Goal: Task Accomplishment & Management: Manage account settings

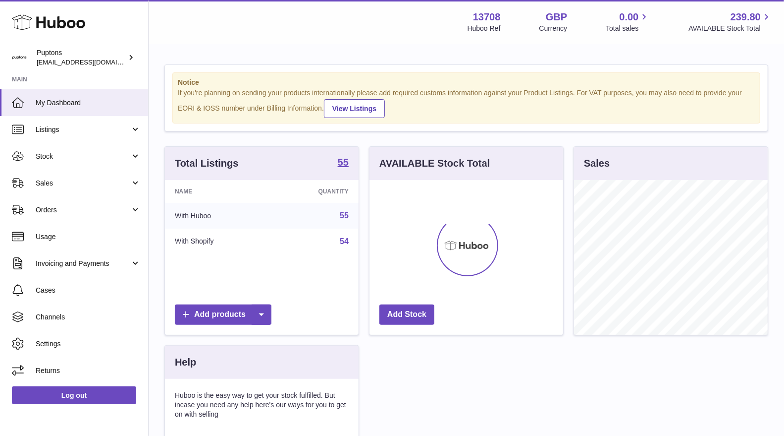
scroll to position [154, 194]
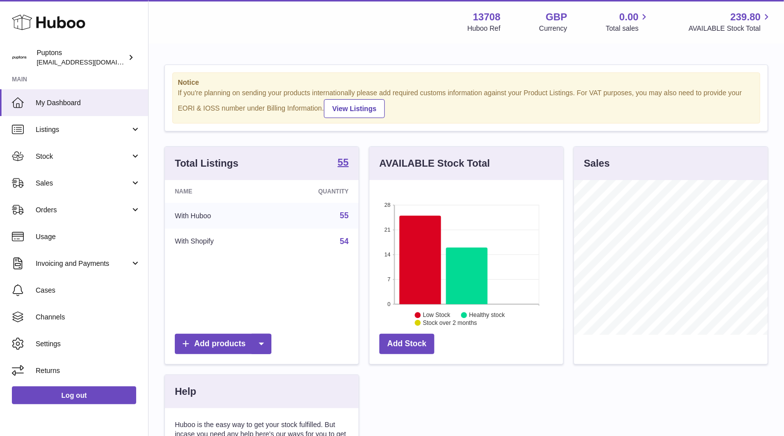
click at [68, 183] on span "Sales" at bounding box center [83, 182] width 95 height 9
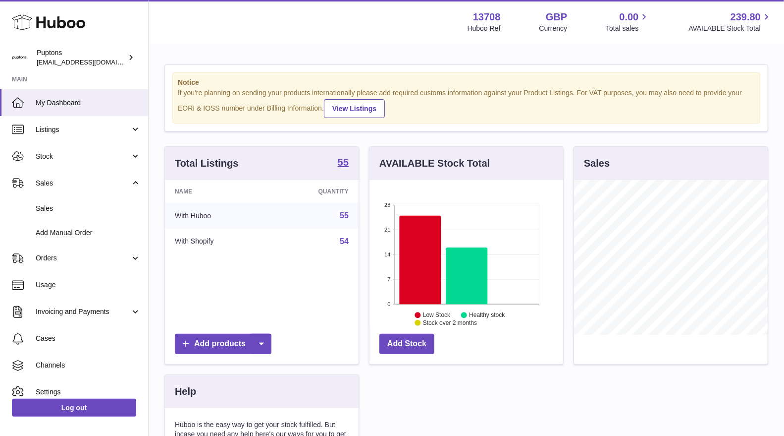
click at [77, 213] on link "Sales" at bounding box center [74, 208] width 148 height 24
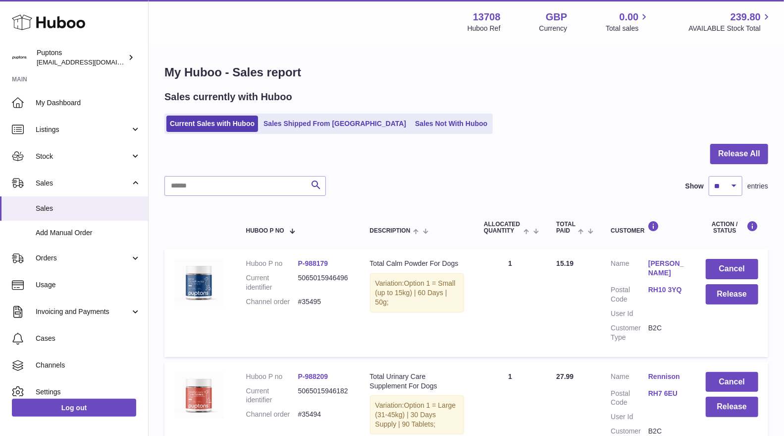
click at [298, 132] on ul "Current Sales with Huboo Sales Shipped From Huboo Sales Not With Huboo" at bounding box center [329, 123] width 329 height 20
click at [296, 128] on link "Sales Shipped From Huboo" at bounding box center [335, 123] width 150 height 16
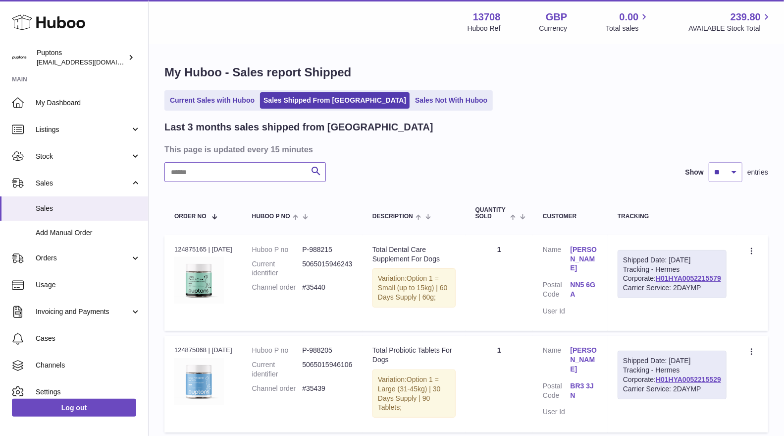
click at [264, 169] on input "text" at bounding box center [246, 172] width 162 height 20
paste input "*****"
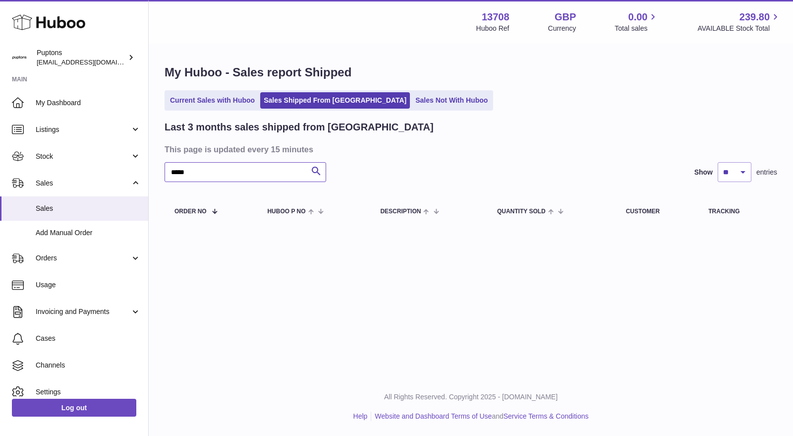
type input "*****"
click at [415, 105] on link "Sales Not With Huboo" at bounding box center [451, 100] width 79 height 16
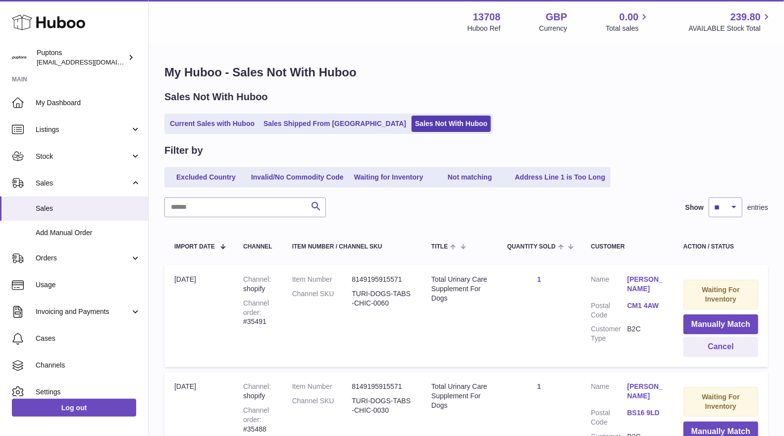
click at [176, 126] on link "Current Sales with Huboo" at bounding box center [213, 123] width 92 height 16
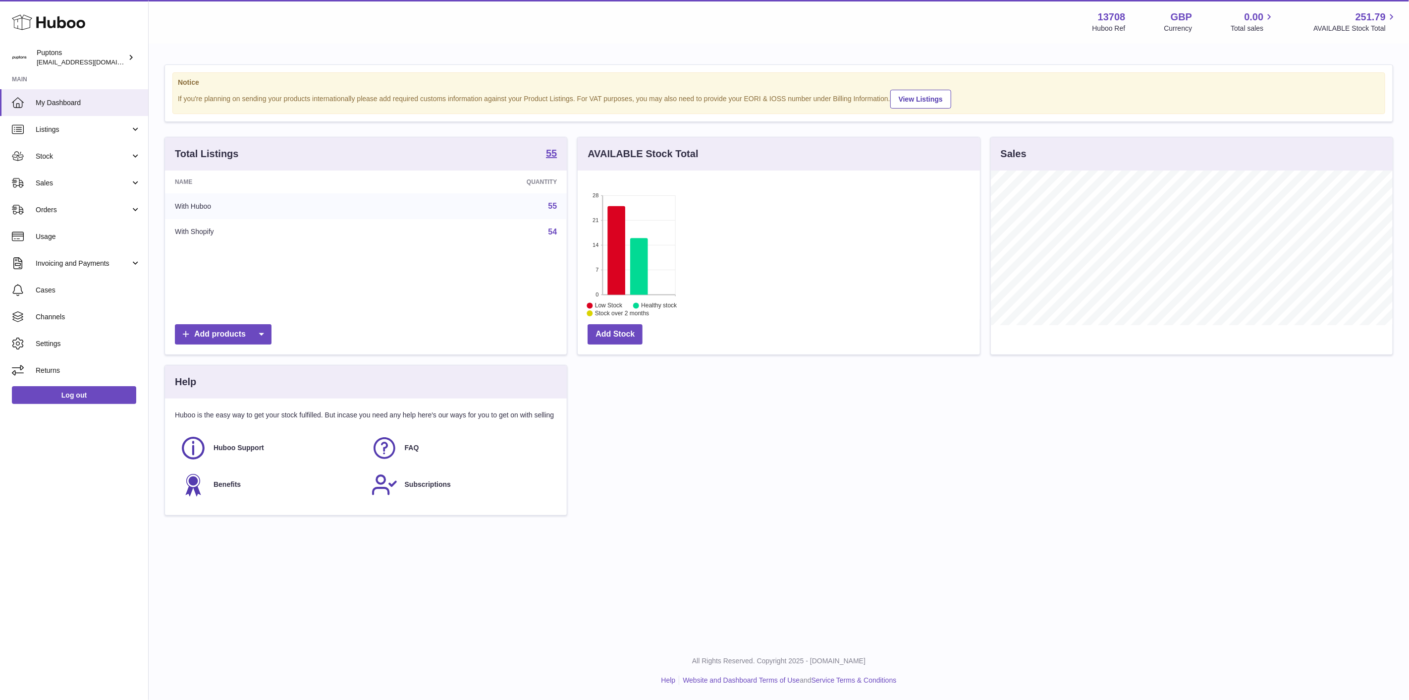
scroll to position [155, 402]
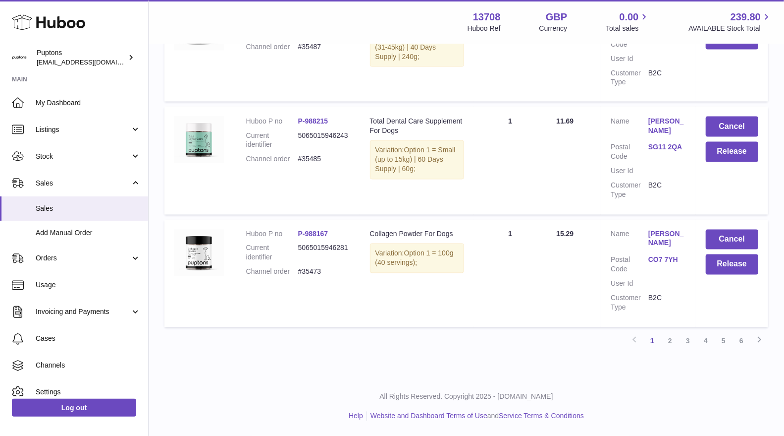
click at [668, 344] on link "2" at bounding box center [671, 341] width 18 height 18
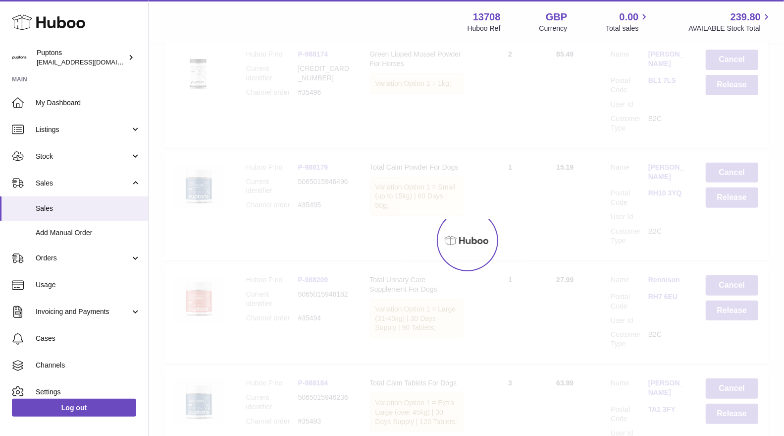
scroll to position [45, 0]
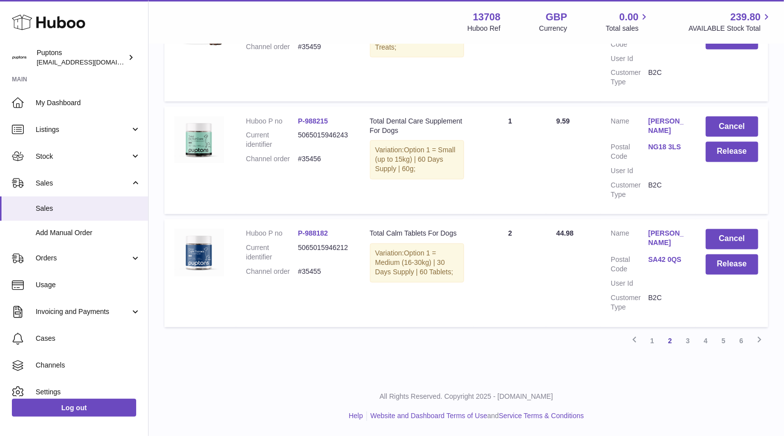
click at [650, 345] on link "1" at bounding box center [653, 341] width 18 height 18
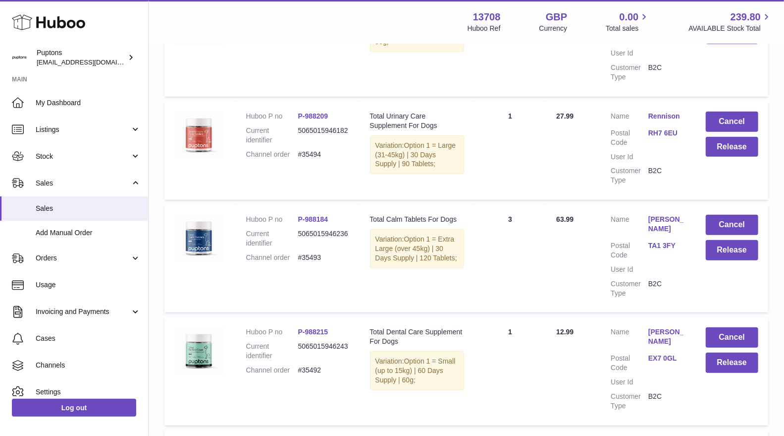
scroll to position [98, 0]
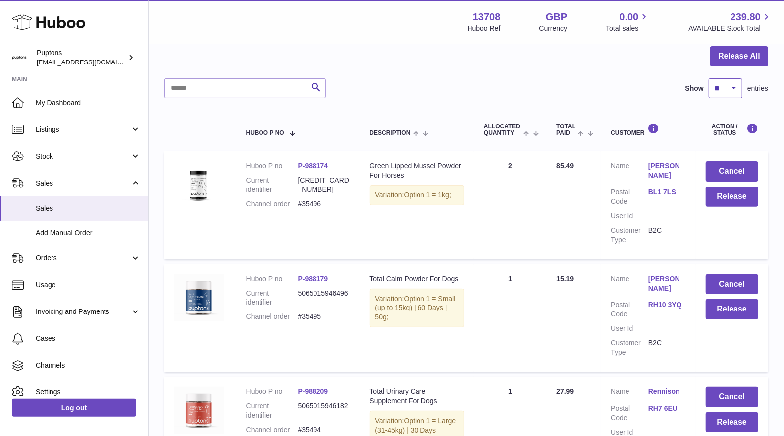
click at [736, 95] on select "** ** ** ***" at bounding box center [726, 88] width 34 height 20
select select "**"
click at [709, 78] on select "** ** ** ***" at bounding box center [726, 88] width 34 height 20
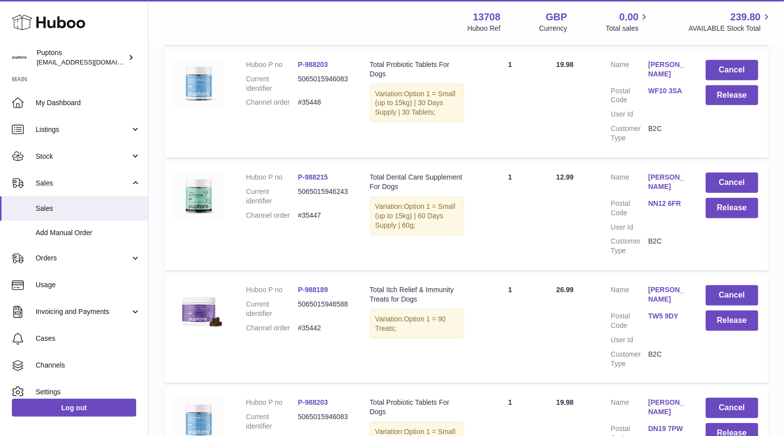
scroll to position [2840, 0]
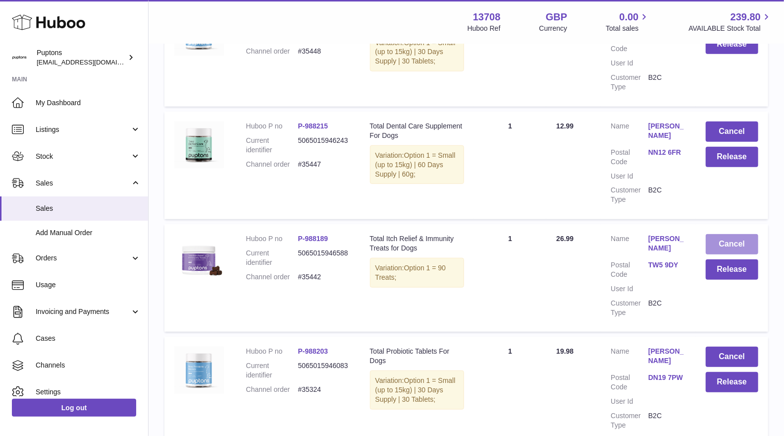
click at [742, 234] on button "Cancel" at bounding box center [732, 244] width 53 height 20
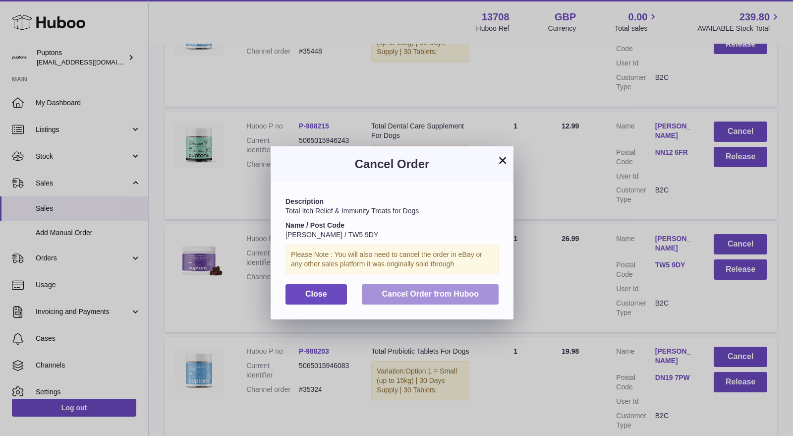
click at [477, 295] on span "Cancel Order from Huboo" at bounding box center [430, 293] width 97 height 8
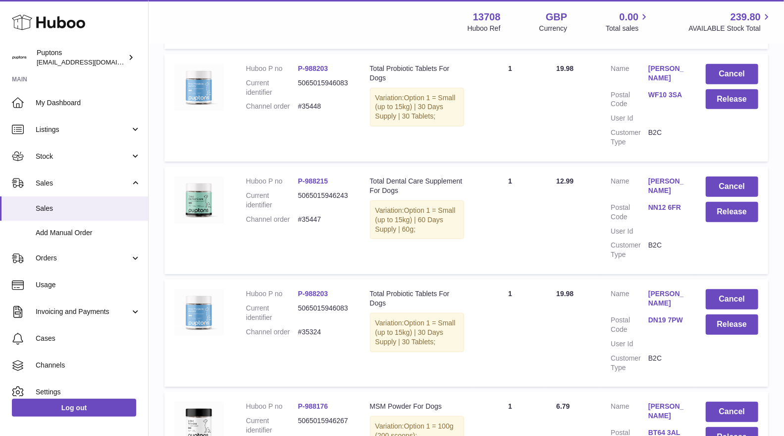
scroll to position [2675, 0]
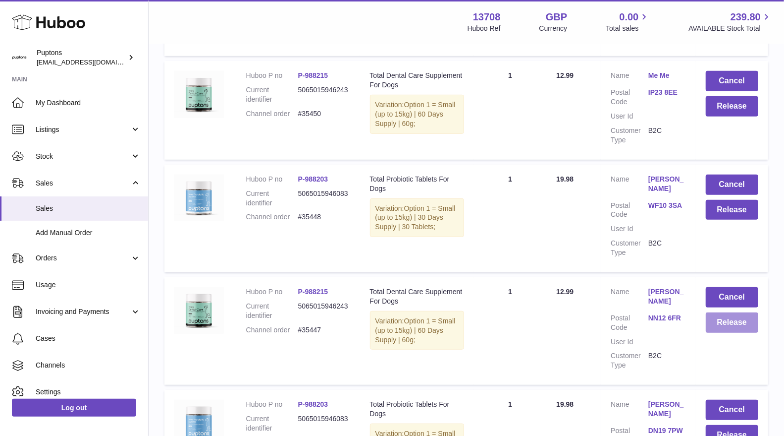
click at [725, 312] on button "Release" at bounding box center [732, 322] width 53 height 20
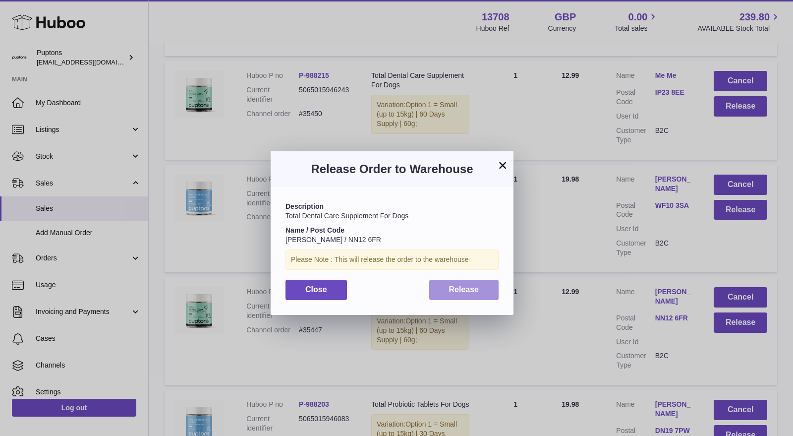
click at [477, 295] on button "Release" at bounding box center [464, 289] width 70 height 20
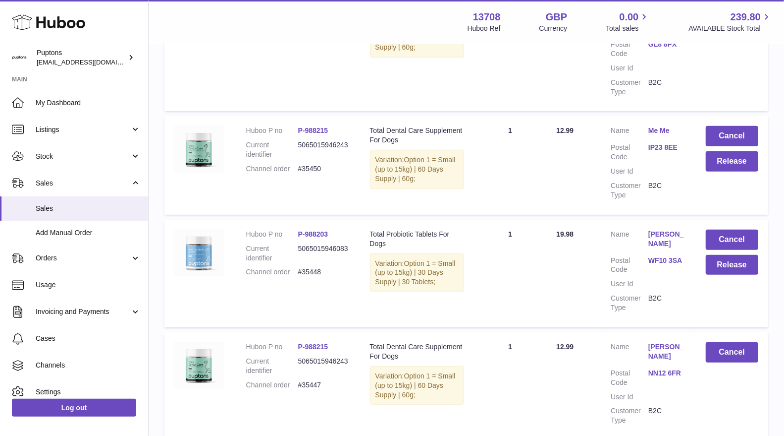
scroll to position [2565, 0]
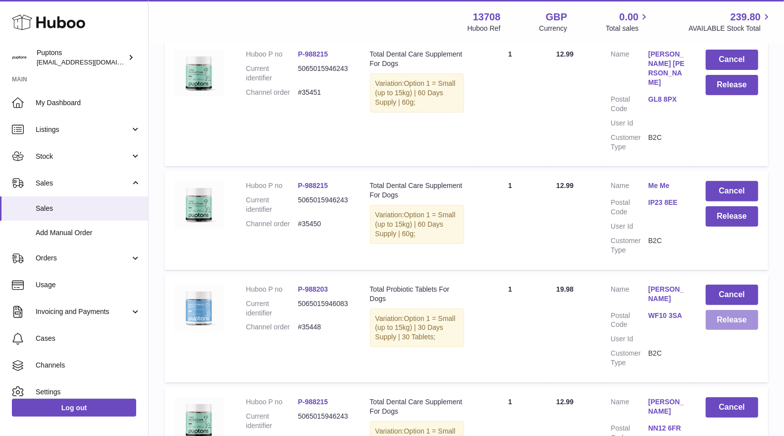
click at [730, 310] on button "Release" at bounding box center [732, 320] width 53 height 20
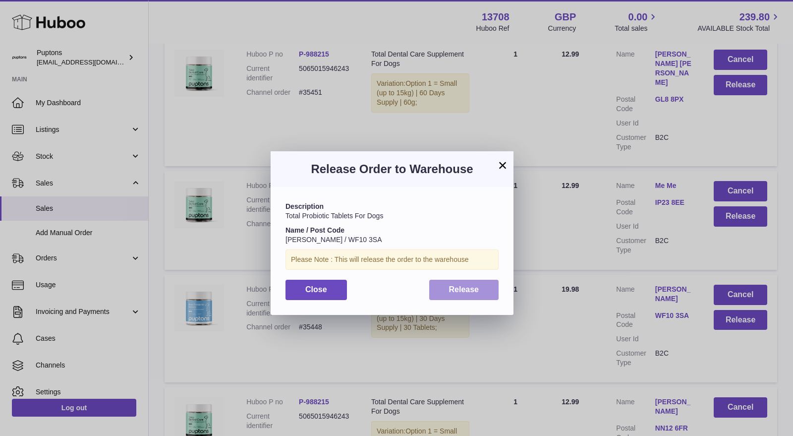
click at [491, 288] on button "Release" at bounding box center [464, 289] width 70 height 20
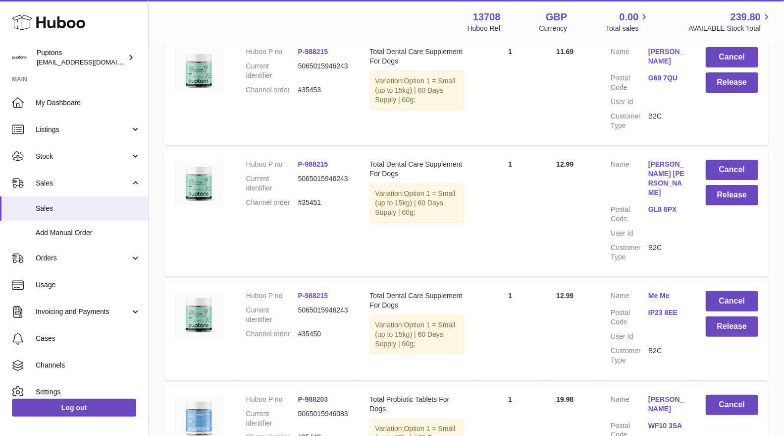
scroll to position [2400, 0]
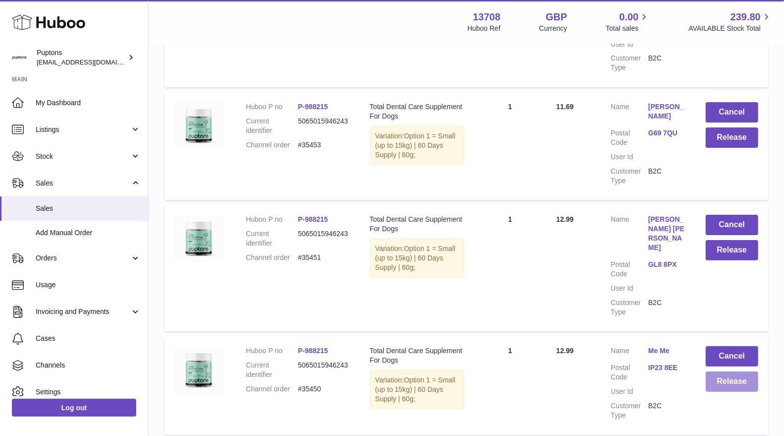
click at [740, 371] on button "Release" at bounding box center [732, 381] width 53 height 20
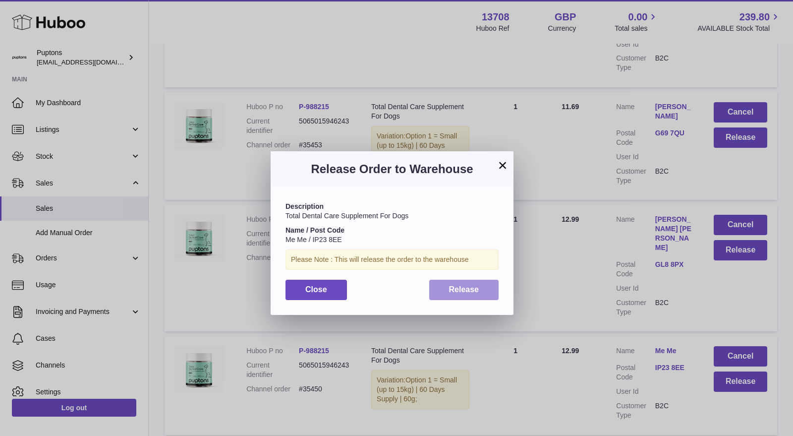
click at [438, 289] on button "Release" at bounding box center [464, 289] width 70 height 20
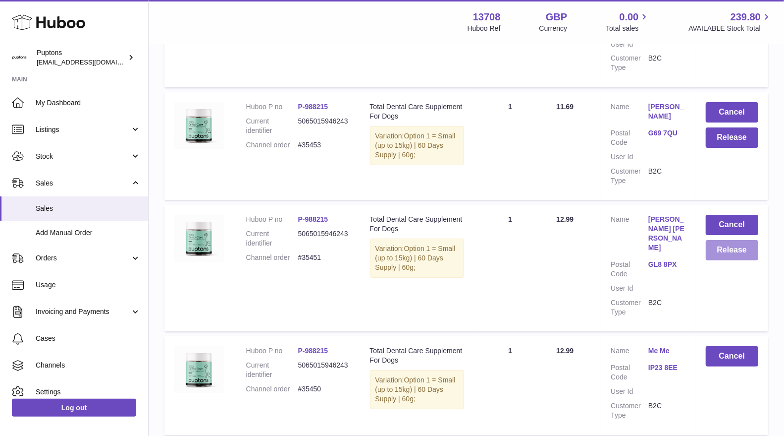
click at [725, 256] on button "Release" at bounding box center [732, 250] width 53 height 20
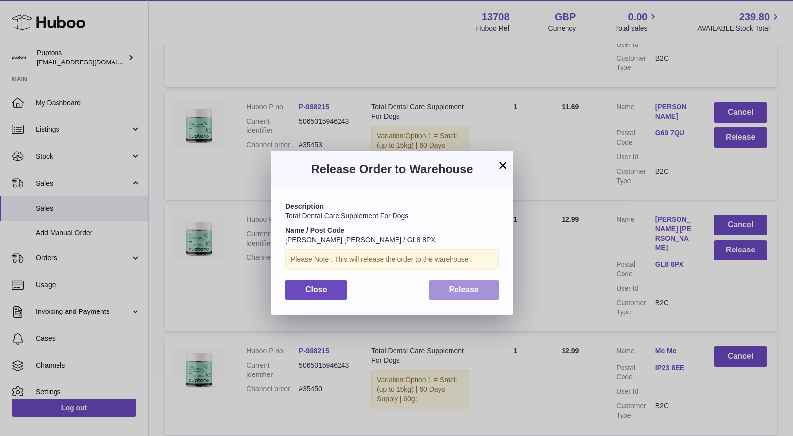
click at [486, 286] on button "Release" at bounding box center [464, 289] width 70 height 20
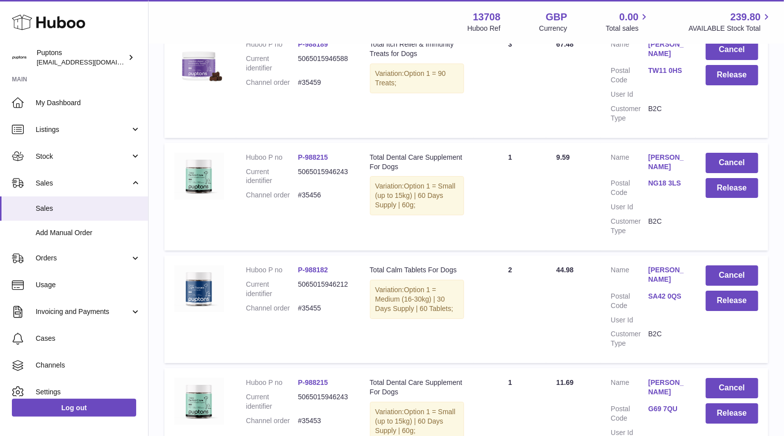
scroll to position [2179, 0]
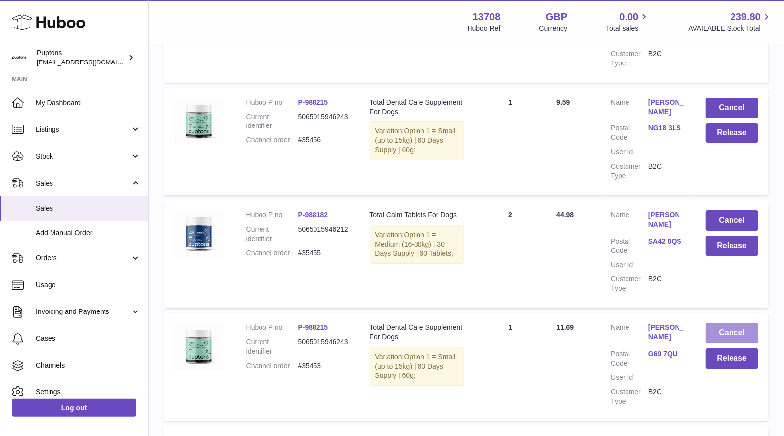
click at [717, 337] on button "Cancel" at bounding box center [732, 333] width 53 height 20
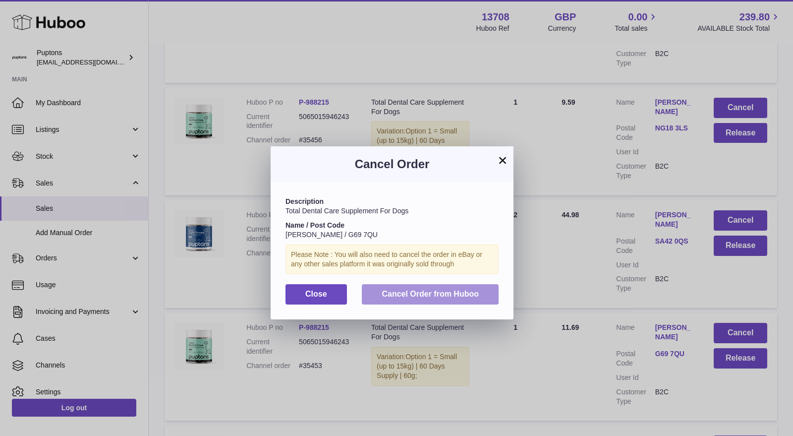
click at [419, 296] on span "Cancel Order from Huboo" at bounding box center [430, 293] width 97 height 8
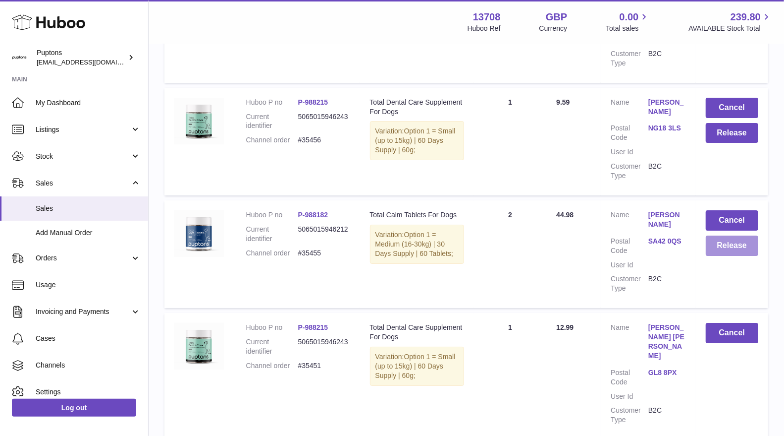
click at [735, 249] on button "Release" at bounding box center [732, 245] width 53 height 20
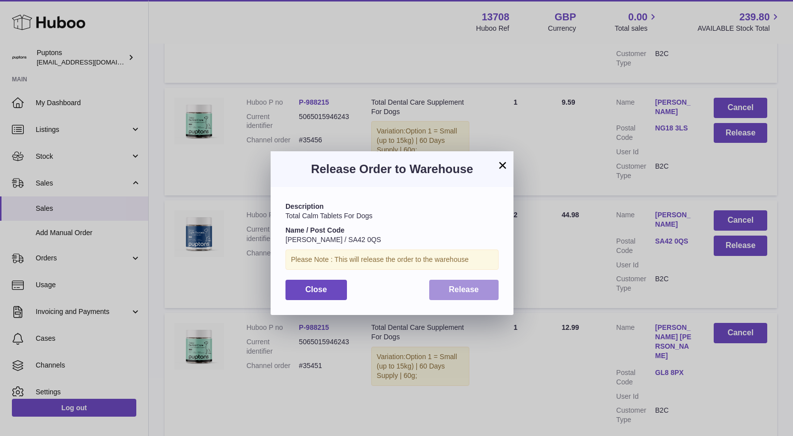
click at [455, 289] on span "Release" at bounding box center [464, 289] width 30 height 8
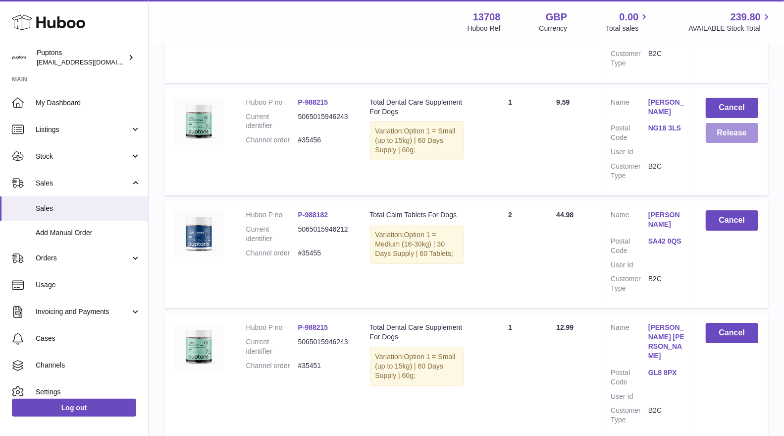
click at [727, 139] on button "Release" at bounding box center [732, 133] width 53 height 20
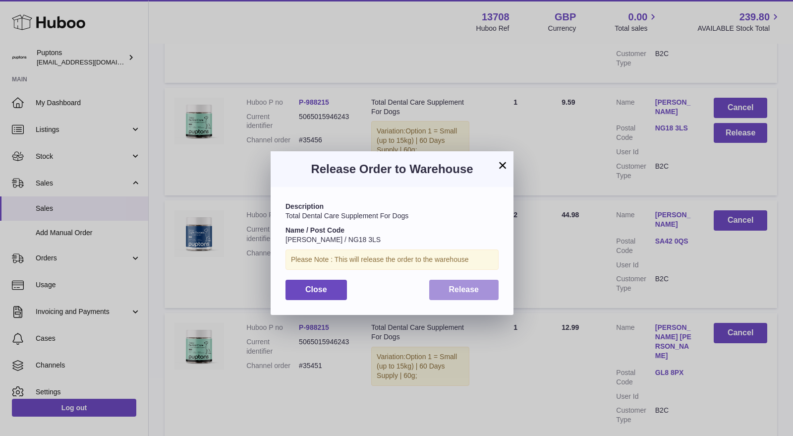
click at [445, 291] on button "Release" at bounding box center [464, 289] width 70 height 20
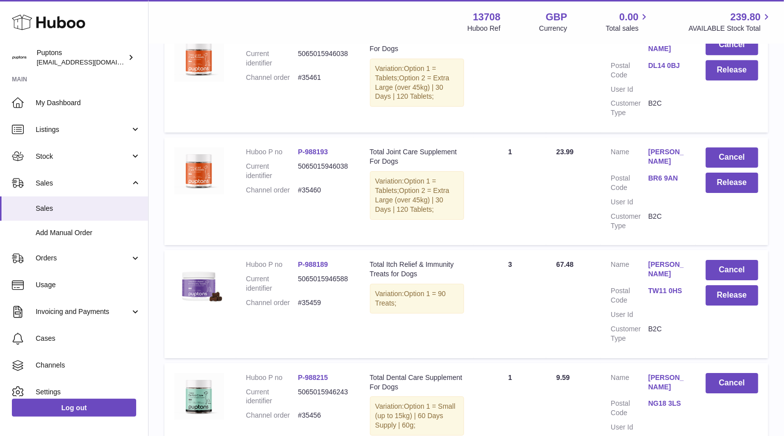
scroll to position [1849, 0]
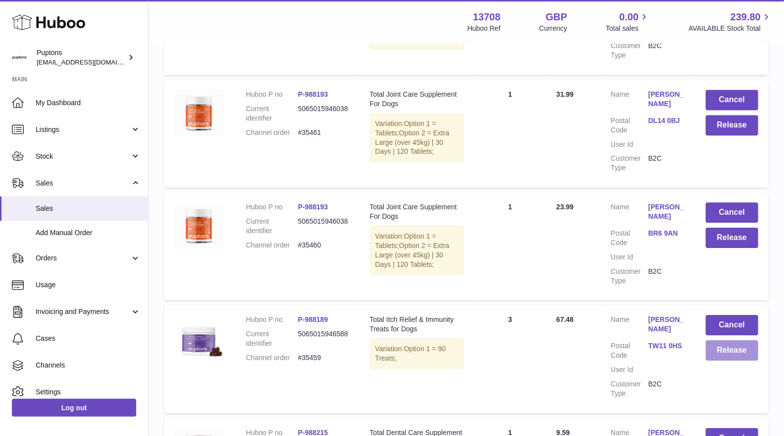
click at [726, 352] on button "Release" at bounding box center [732, 350] width 53 height 20
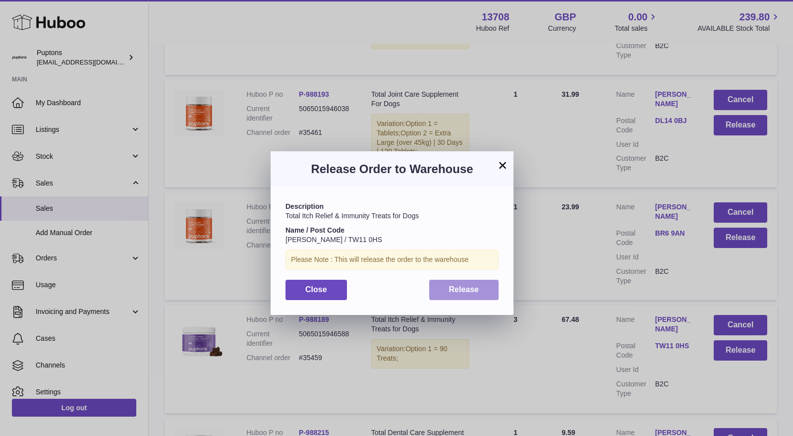
click at [482, 295] on button "Release" at bounding box center [464, 289] width 70 height 20
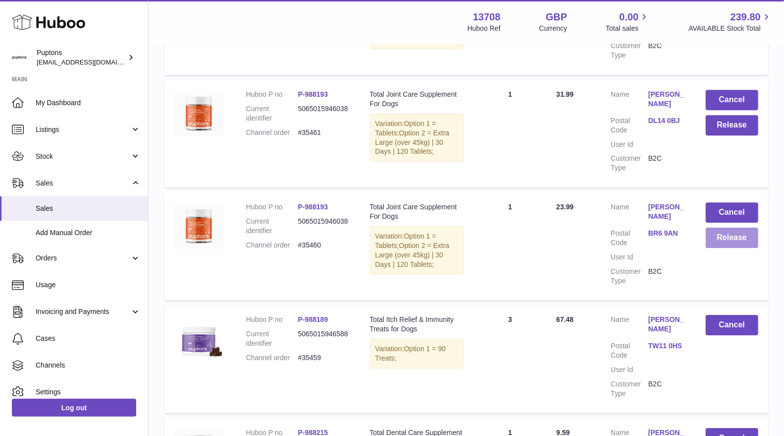
click at [737, 242] on button "Release" at bounding box center [732, 237] width 53 height 20
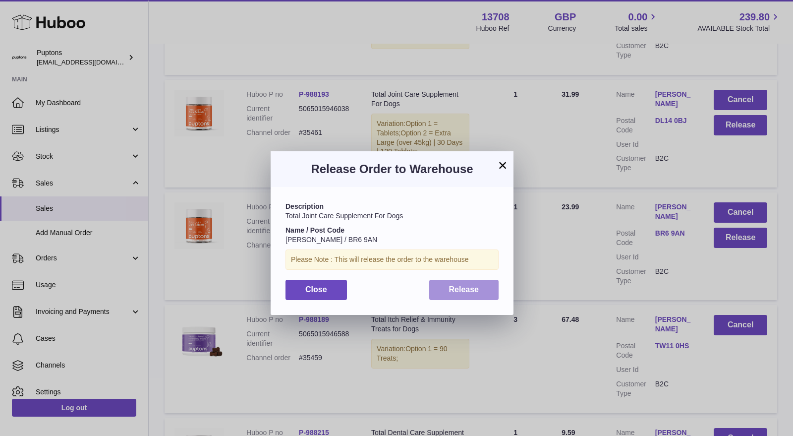
click at [479, 298] on button "Release" at bounding box center [464, 289] width 70 height 20
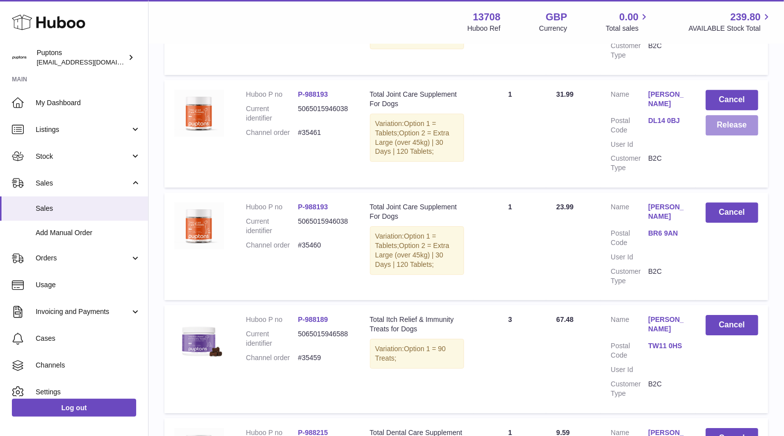
click at [729, 128] on button "Release" at bounding box center [732, 125] width 53 height 20
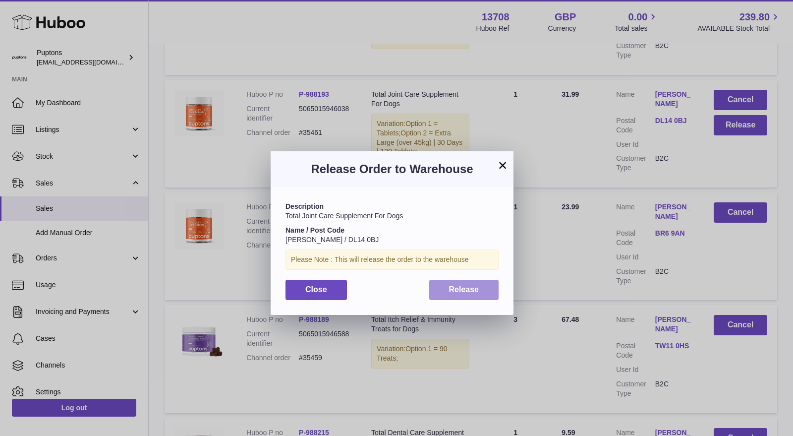
click at [475, 293] on span "Release" at bounding box center [464, 289] width 30 height 8
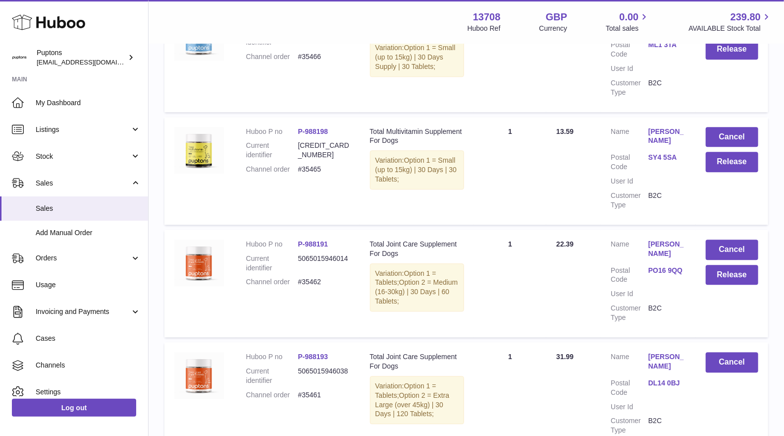
scroll to position [1518, 0]
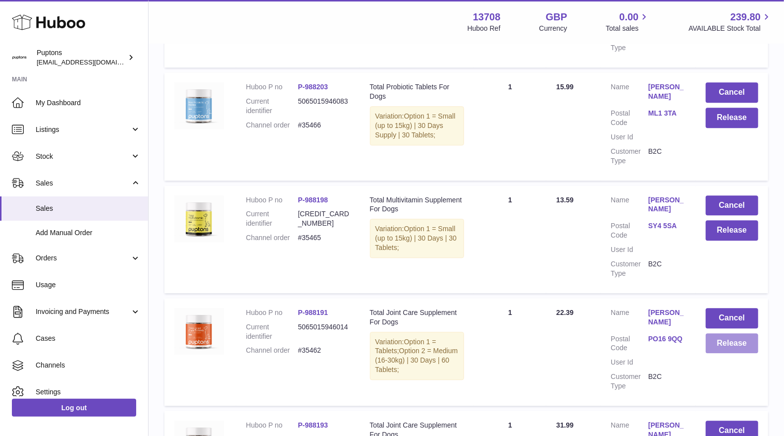
click at [727, 349] on button "Release" at bounding box center [732, 343] width 53 height 20
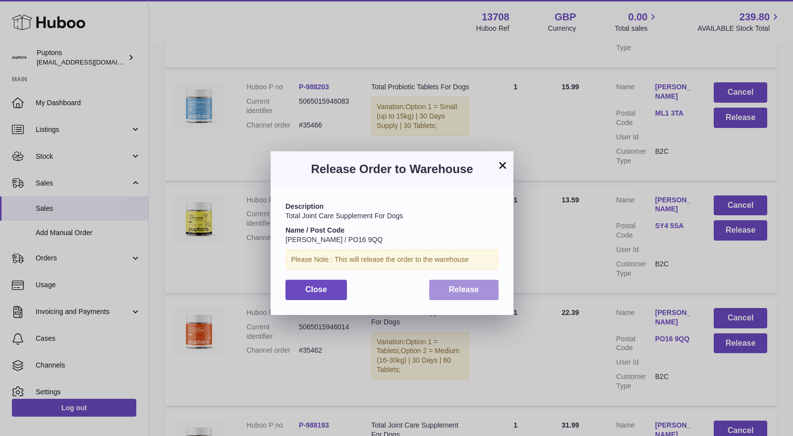
click at [460, 286] on span "Release" at bounding box center [464, 289] width 30 height 8
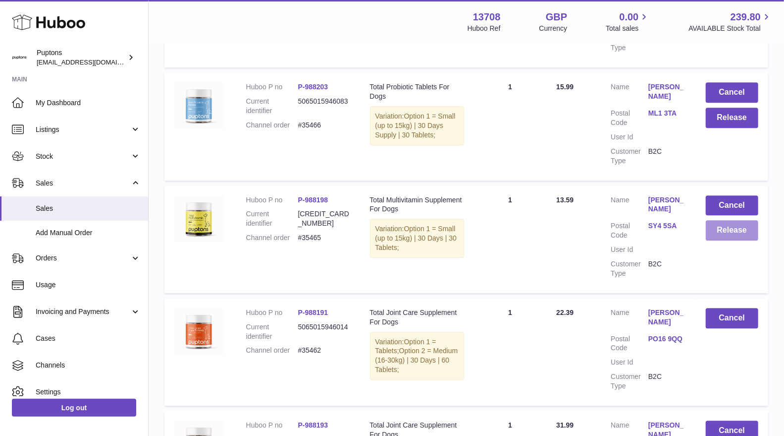
click at [733, 232] on button "Release" at bounding box center [732, 230] width 53 height 20
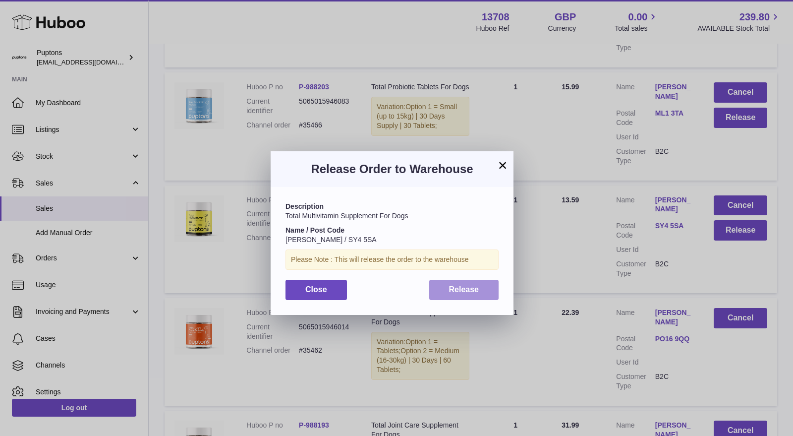
click at [457, 286] on span "Release" at bounding box center [464, 289] width 30 height 8
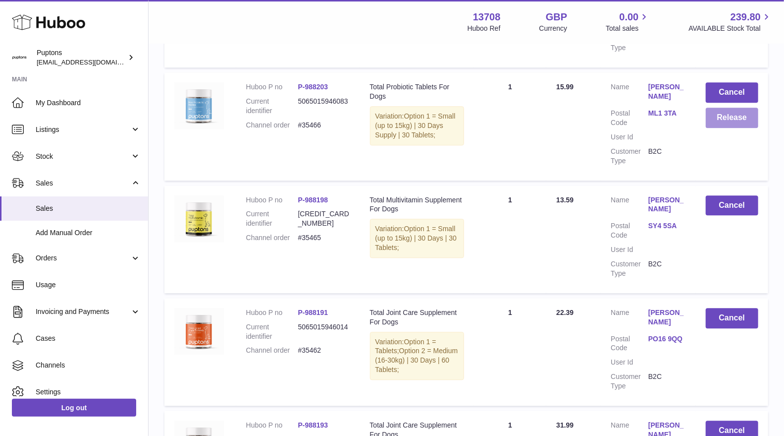
click at [718, 123] on button "Release" at bounding box center [732, 118] width 53 height 20
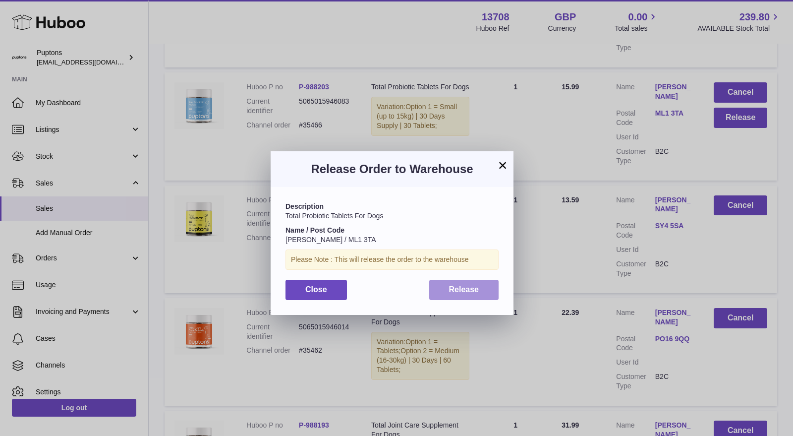
click at [442, 285] on button "Release" at bounding box center [464, 289] width 70 height 20
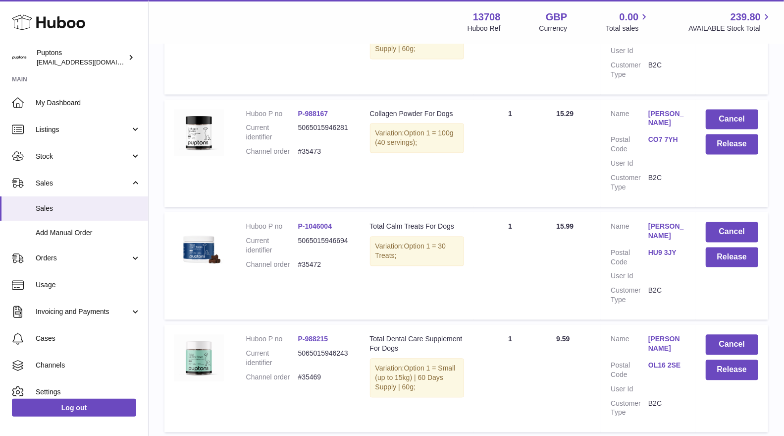
scroll to position [1133, 0]
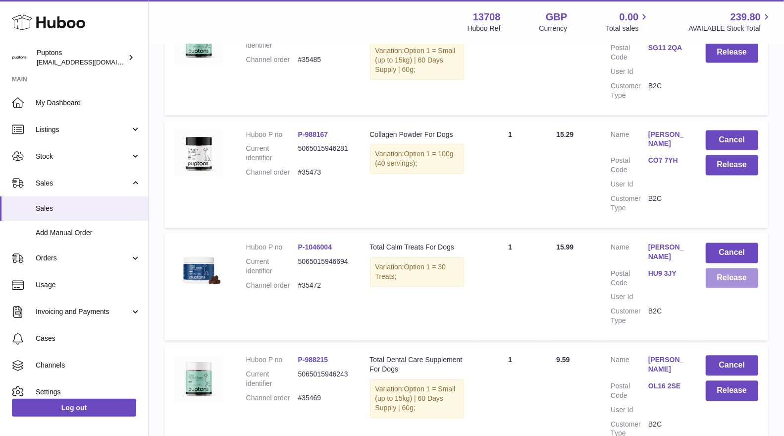
click at [733, 279] on button "Release" at bounding box center [732, 278] width 53 height 20
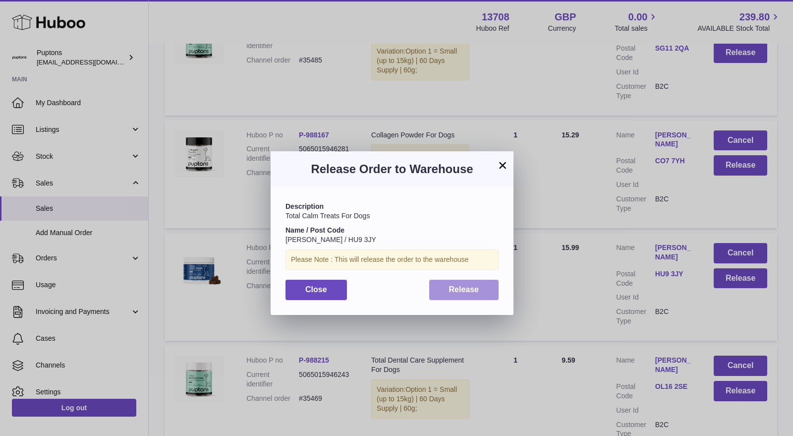
click at [464, 291] on span "Release" at bounding box center [464, 289] width 30 height 8
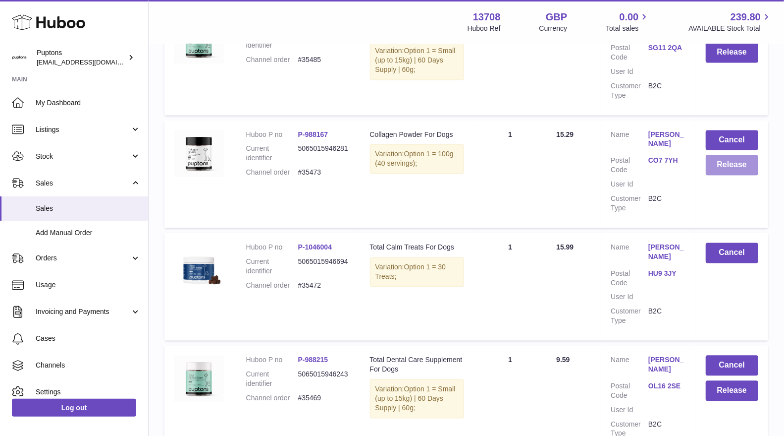
click at [725, 157] on button "Release" at bounding box center [732, 165] width 53 height 20
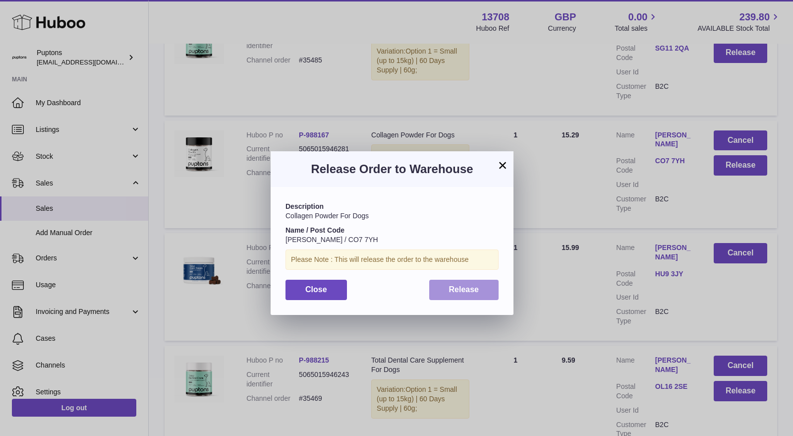
click at [453, 287] on span "Release" at bounding box center [464, 289] width 30 height 8
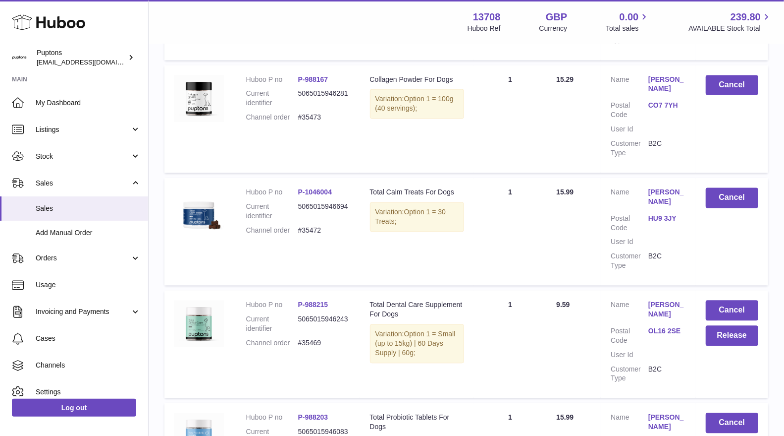
scroll to position [1243, 0]
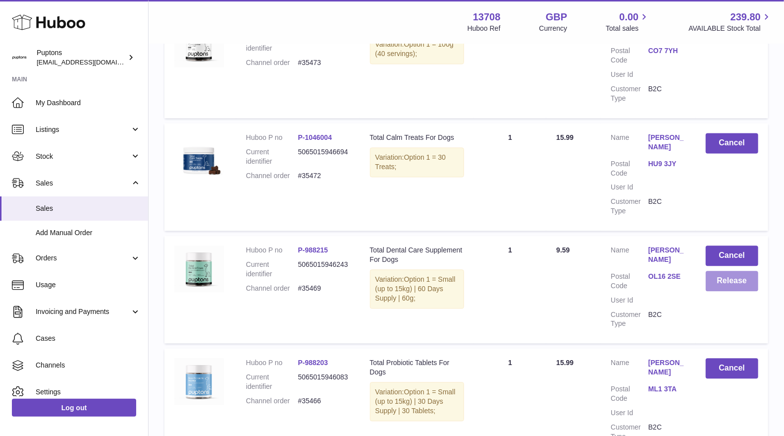
click at [734, 279] on button "Release" at bounding box center [732, 281] width 53 height 20
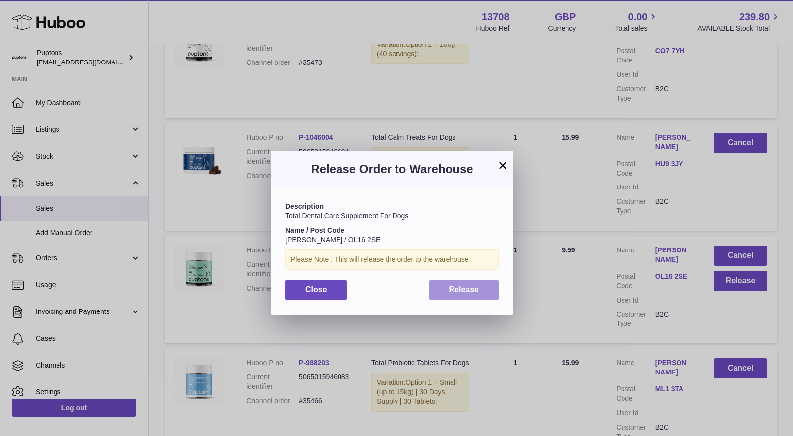
click at [487, 296] on button "Release" at bounding box center [464, 289] width 70 height 20
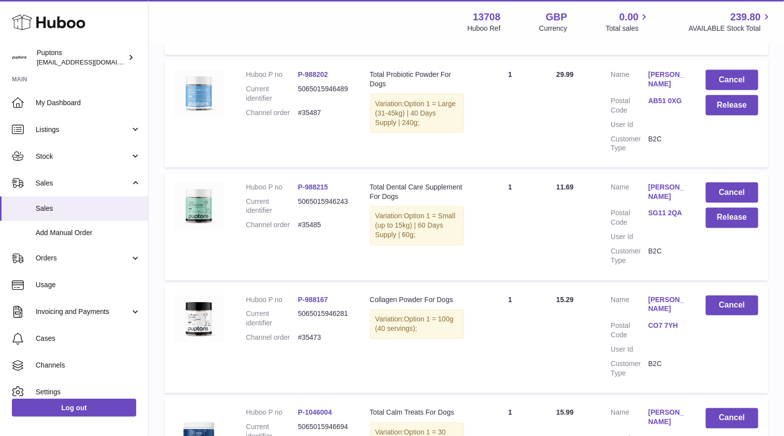
scroll to position [803, 0]
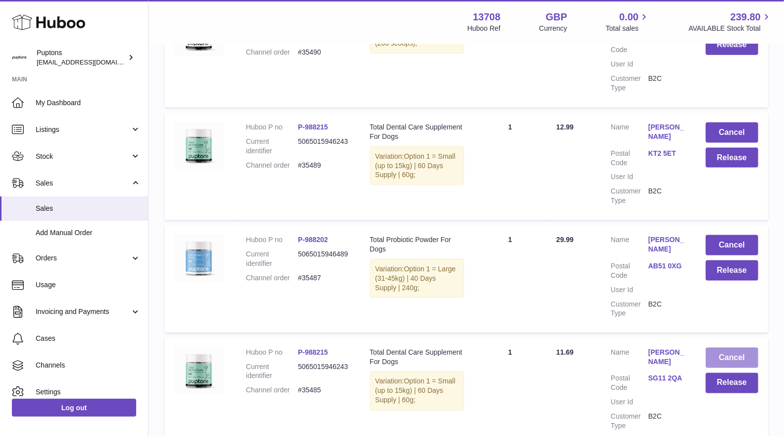
click at [731, 360] on button "Cancel" at bounding box center [732, 357] width 53 height 20
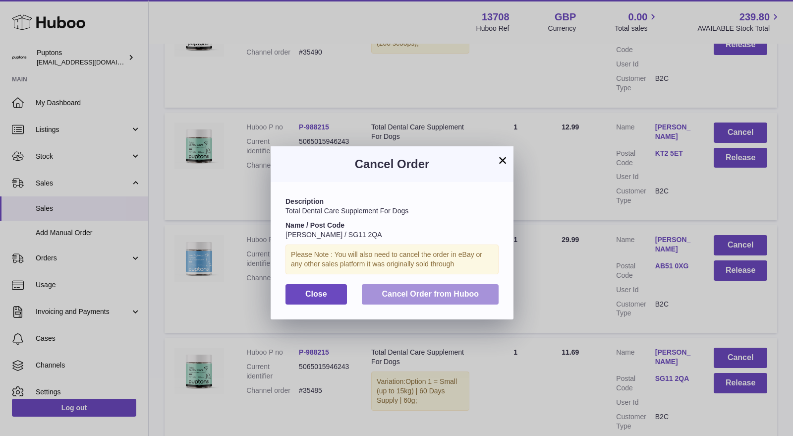
click at [469, 297] on span "Cancel Order from Huboo" at bounding box center [430, 293] width 97 height 8
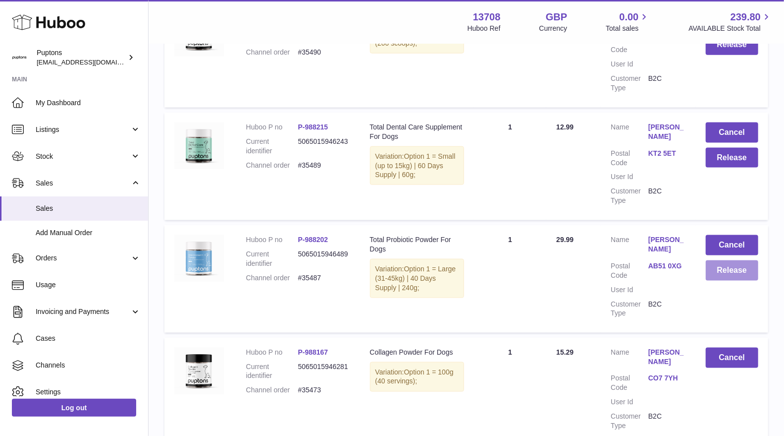
click at [737, 271] on button "Release" at bounding box center [732, 270] width 53 height 20
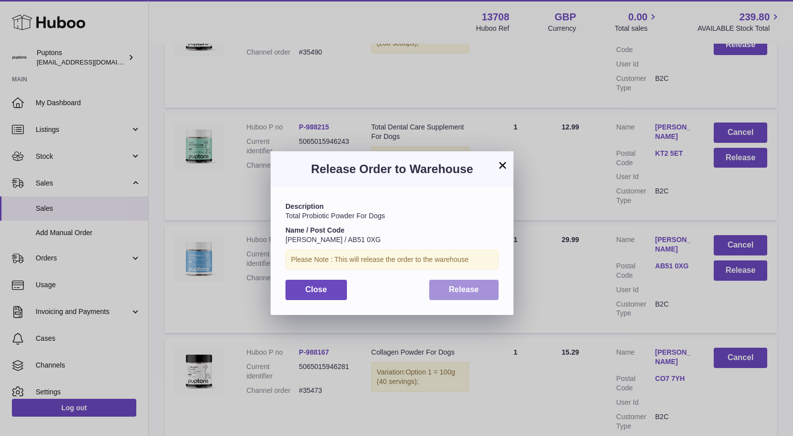
click at [486, 285] on button "Release" at bounding box center [464, 289] width 70 height 20
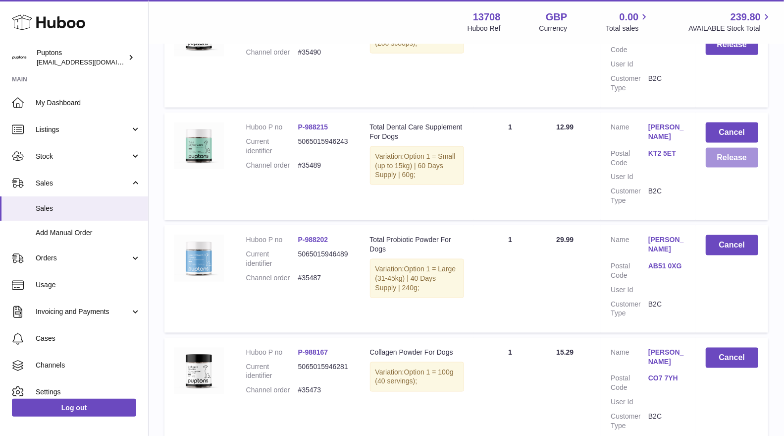
click at [719, 160] on button "Release" at bounding box center [732, 158] width 53 height 20
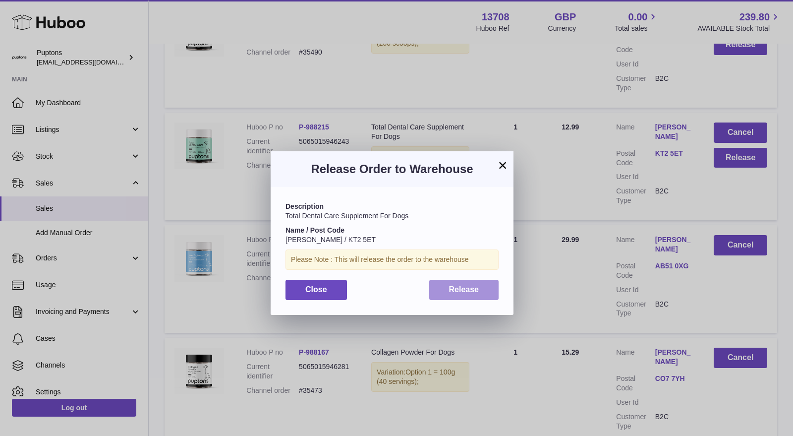
click at [475, 287] on span "Release" at bounding box center [464, 289] width 30 height 8
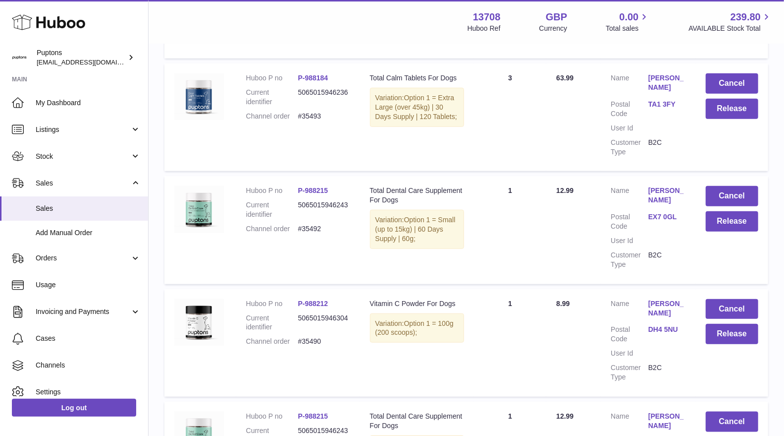
scroll to position [527, 0]
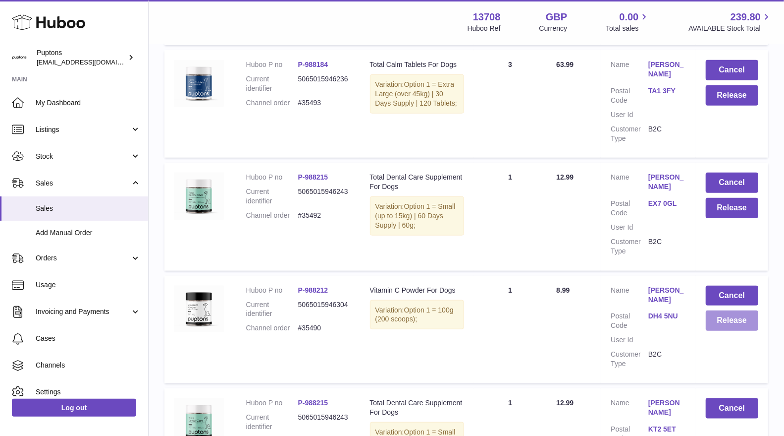
click at [727, 319] on button "Release" at bounding box center [732, 320] width 53 height 20
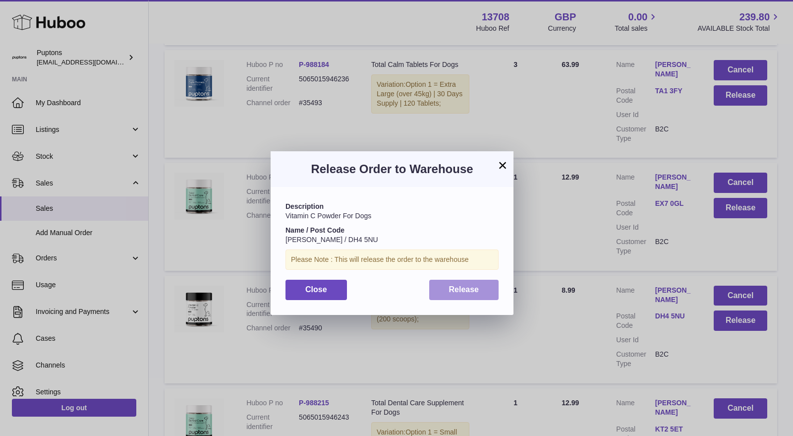
click at [479, 279] on button "Release" at bounding box center [464, 289] width 70 height 20
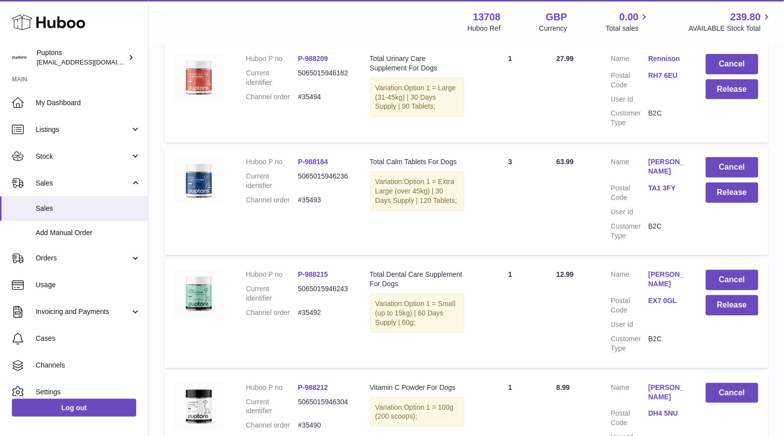
scroll to position [417, 0]
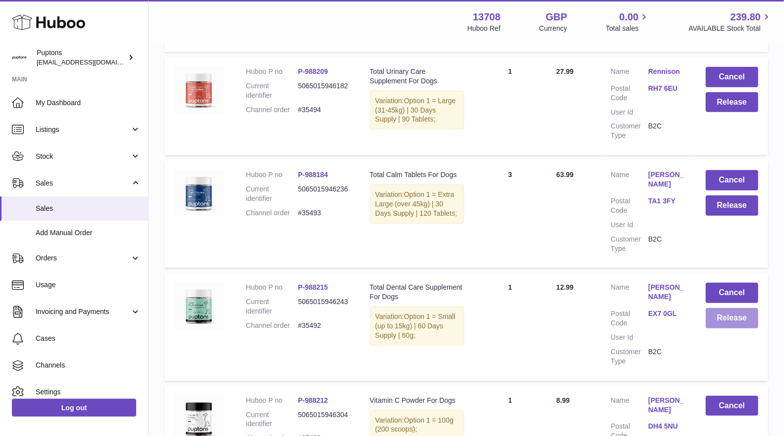
click at [739, 322] on button "Release" at bounding box center [732, 318] width 53 height 20
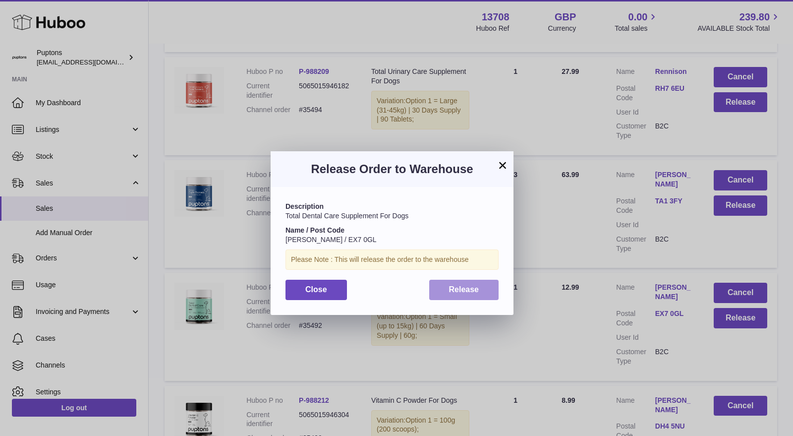
click at [462, 297] on button "Release" at bounding box center [464, 289] width 70 height 20
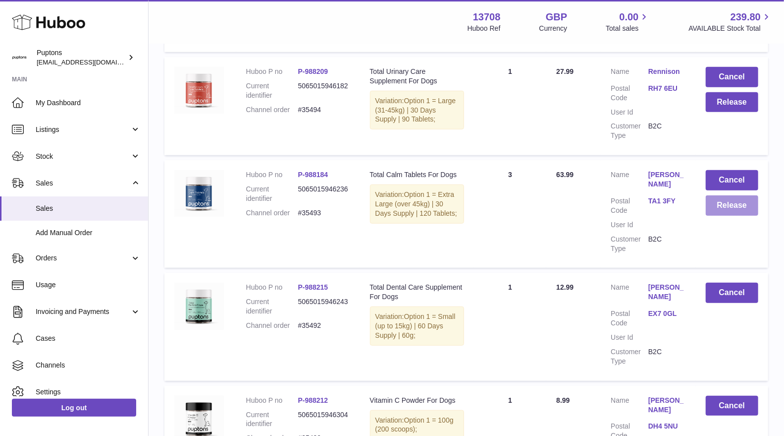
click at [734, 210] on button "Release" at bounding box center [732, 205] width 53 height 20
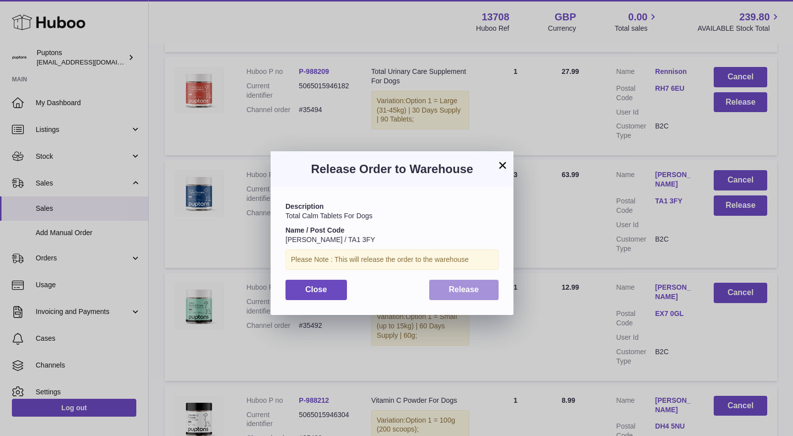
click at [473, 291] on span "Release" at bounding box center [464, 289] width 30 height 8
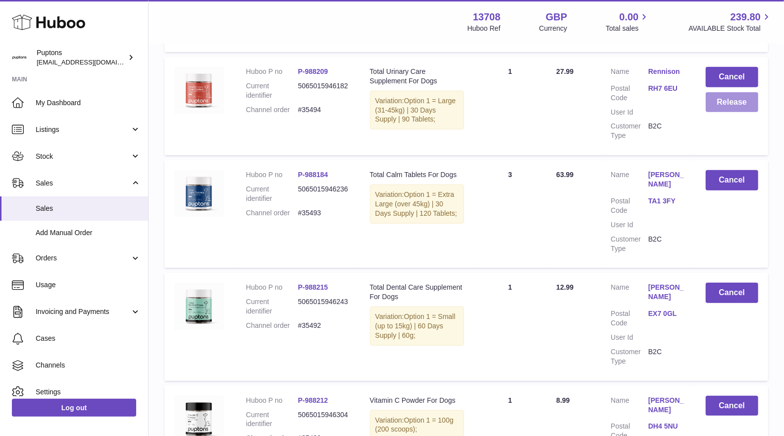
click at [719, 104] on button "Release" at bounding box center [732, 102] width 53 height 20
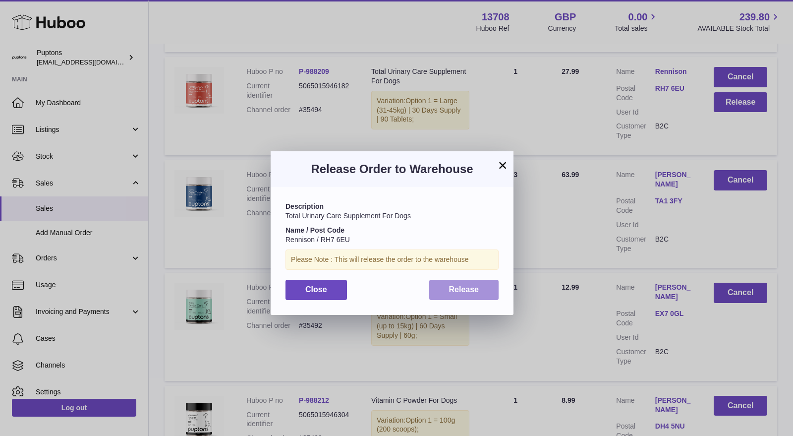
click at [464, 293] on span "Release" at bounding box center [464, 289] width 30 height 8
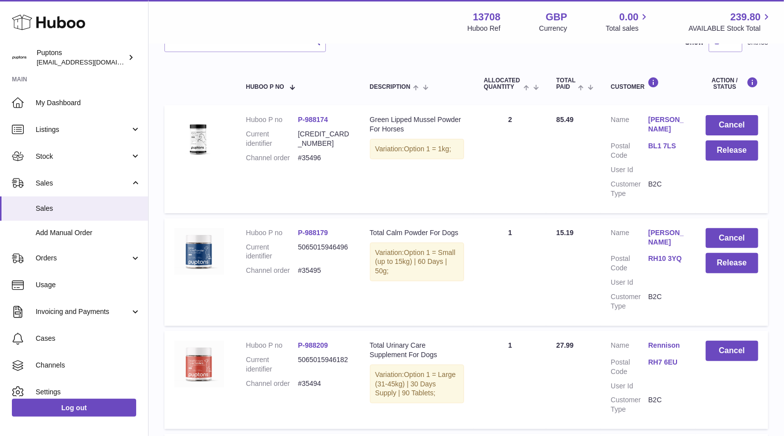
scroll to position [197, 0]
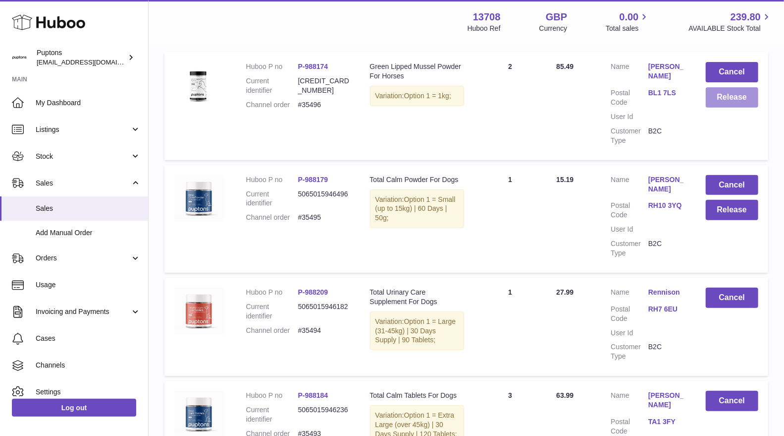
click at [728, 102] on button "Release" at bounding box center [732, 97] width 53 height 20
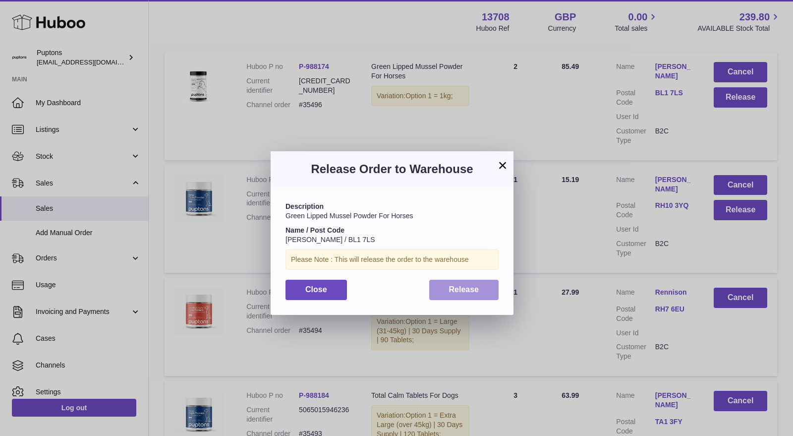
drag, startPoint x: 467, startPoint y: 283, endPoint x: 487, endPoint y: 278, distance: 20.6
click at [468, 285] on span "Release" at bounding box center [464, 289] width 30 height 8
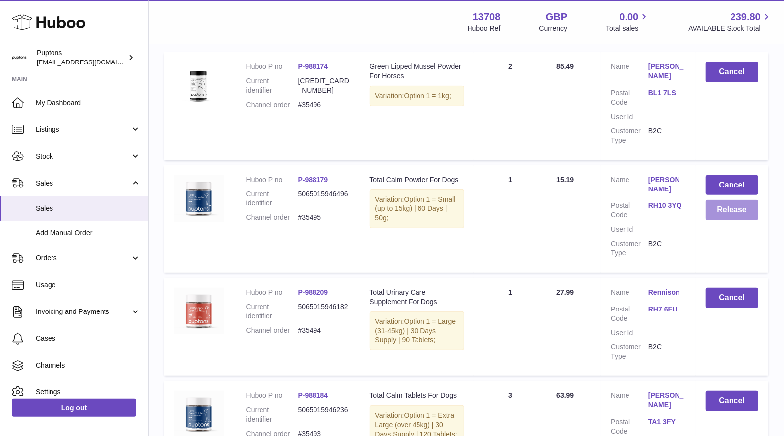
click at [741, 209] on button "Release" at bounding box center [732, 210] width 53 height 20
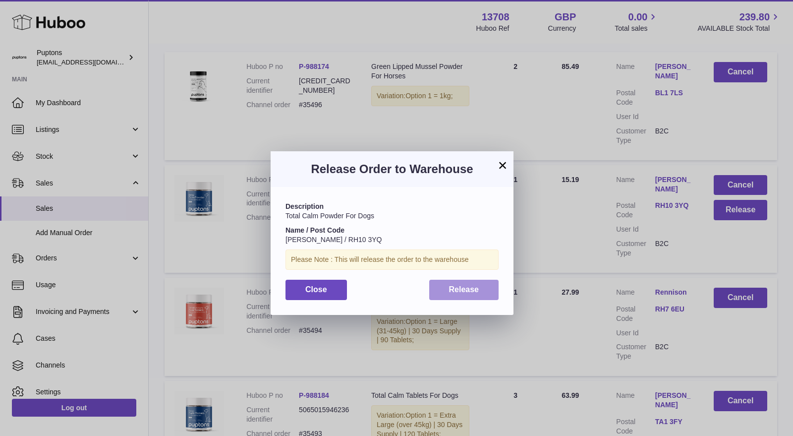
click at [491, 286] on button "Release" at bounding box center [464, 289] width 70 height 20
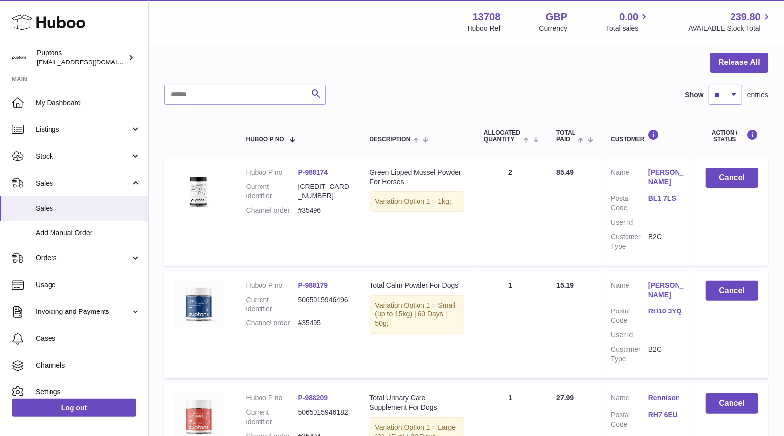
scroll to position [0, 0]
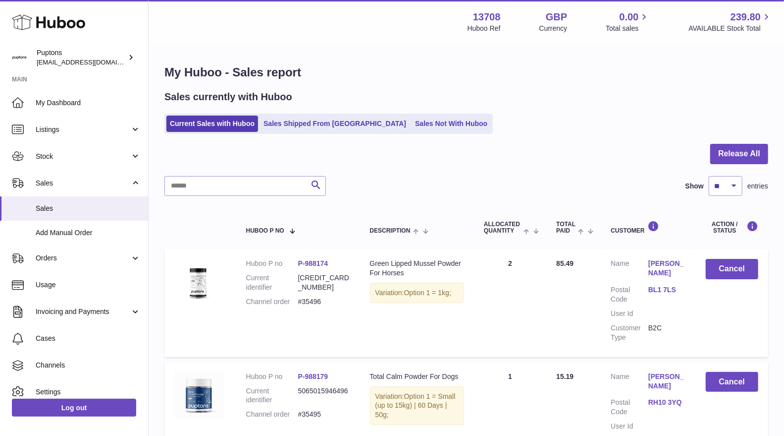
click at [337, 119] on link "Sales Shipped From [GEOGRAPHIC_DATA]" at bounding box center [335, 123] width 150 height 16
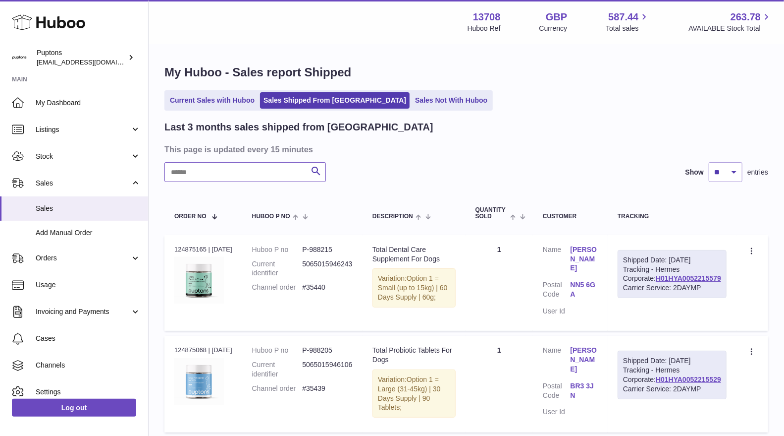
click at [258, 164] on input "text" at bounding box center [246, 172] width 162 height 20
paste input "*****"
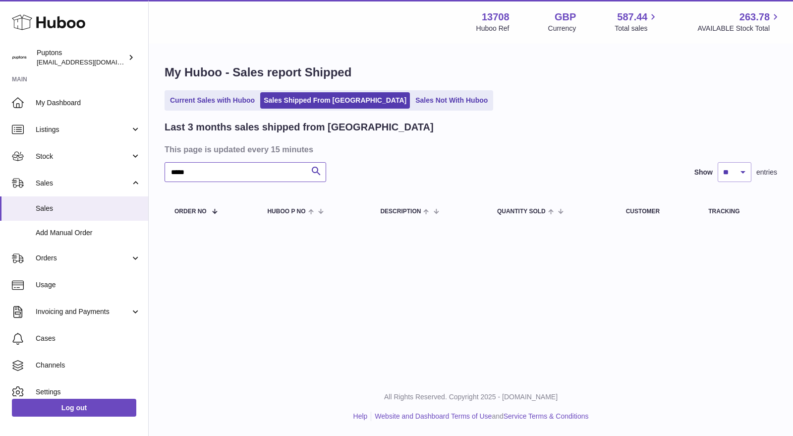
type input "*****"
click at [214, 107] on link "Current Sales with Huboo" at bounding box center [213, 100] width 92 height 16
